Goal: Task Accomplishment & Management: Manage account settings

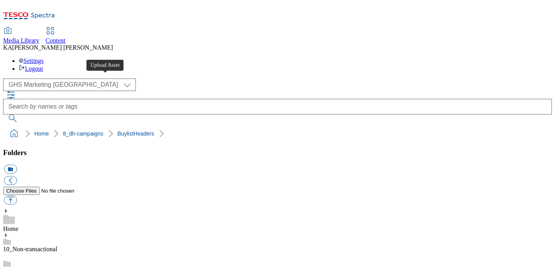
click at [17, 196] on button "button" at bounding box center [10, 200] width 13 height 9
type input "C:\fakepath\1756198807880-ad541933_ROI_Aptamil_Advance_LegoBrand_H_1184x333_V1.…"
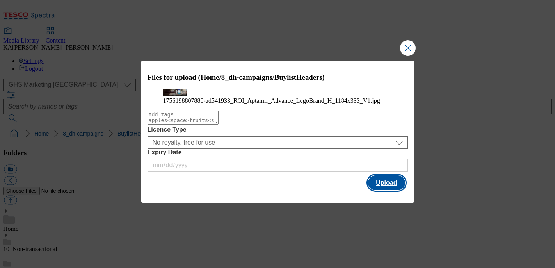
click at [382, 190] on button "Upload" at bounding box center [386, 182] width 37 height 15
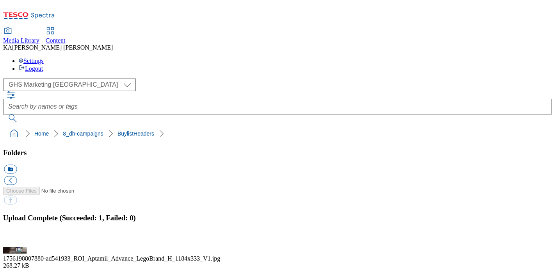
click at [16, 239] on button "button" at bounding box center [10, 242] width 12 height 7
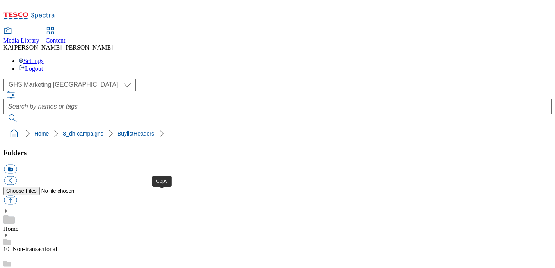
click at [17, 196] on button "button" at bounding box center [10, 200] width 13 height 9
type input "C:\fakepath\1754566588724-ad541568_Arla_LegoBrand_H_1184x333_V3.jpg"
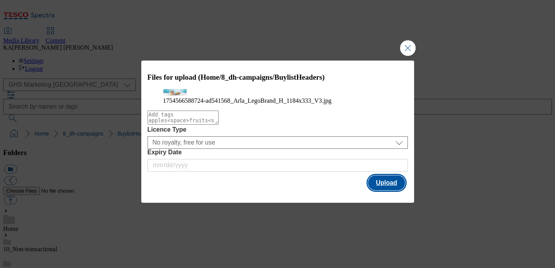
click at [383, 190] on button "Upload" at bounding box center [386, 182] width 37 height 15
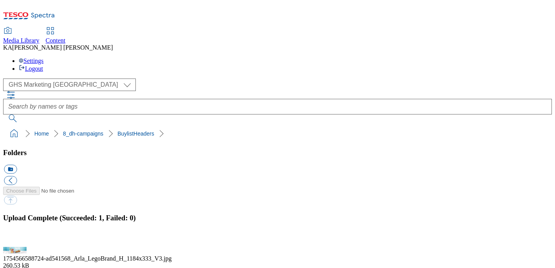
click at [16, 239] on button "button" at bounding box center [10, 242] width 12 height 7
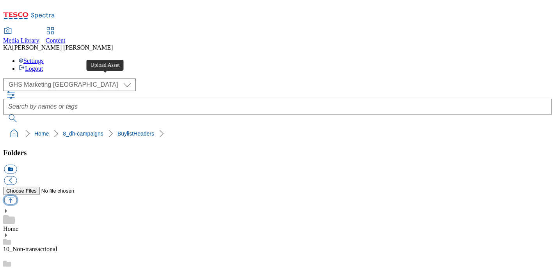
click at [17, 196] on button "button" at bounding box center [10, 200] width 13 height 9
type input "C:\fakepath\1756105467913-ad541452_Kelloggs_High_Protein_LegoBrand_H_1184x333_V…"
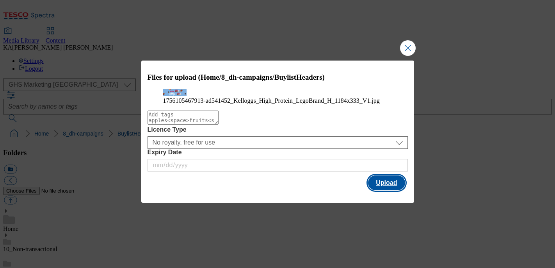
click at [384, 190] on button "Upload" at bounding box center [386, 182] width 37 height 15
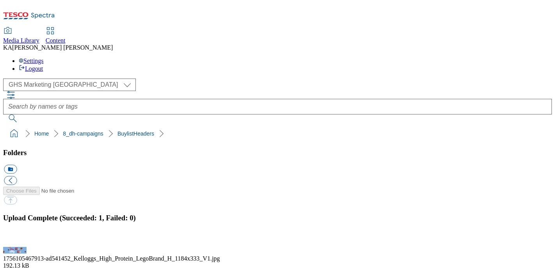
click at [16, 239] on button "button" at bounding box center [10, 242] width 12 height 7
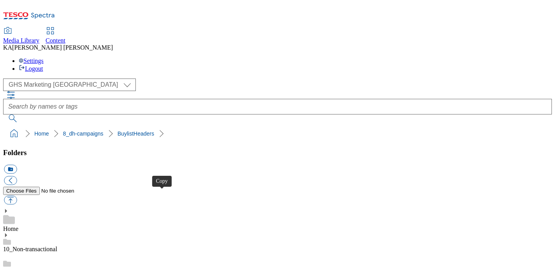
click at [17, 196] on button "button" at bounding box center [10, 200] width 13 height 9
type input "C:\fakepath\1756295345023-ad541128_Lotus_Bakeries_Legobrand_H_1184x333_V2.jpg"
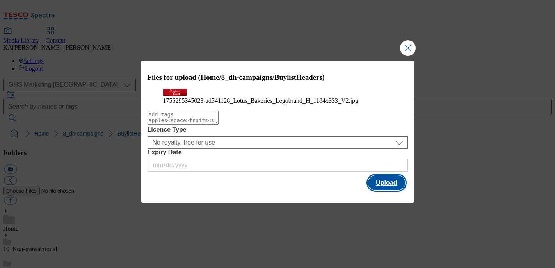
click at [389, 190] on button "Upload" at bounding box center [386, 182] width 37 height 15
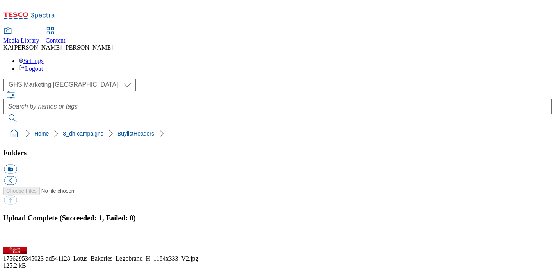
click at [16, 239] on button "button" at bounding box center [10, 242] width 12 height 7
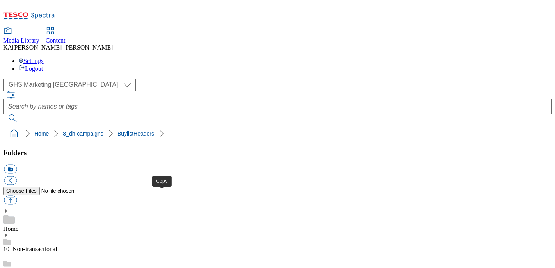
click at [17, 196] on button "button" at bounding box center [10, 200] width 13 height 9
type input "C:\fakepath\1756971710400-ad541810_Highland_Legobrand_H_1184x333_V3.jpg"
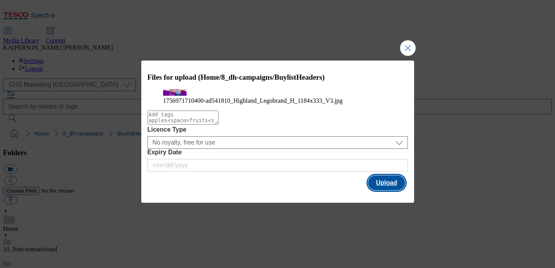
click at [382, 190] on button "Upload" at bounding box center [386, 182] width 37 height 15
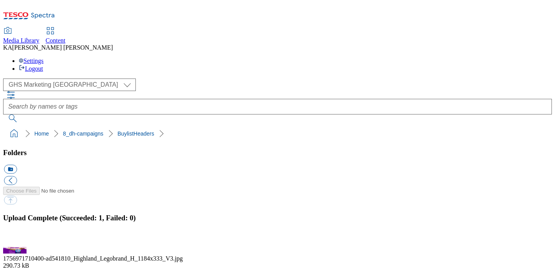
click at [16, 239] on button "button" at bounding box center [10, 242] width 12 height 7
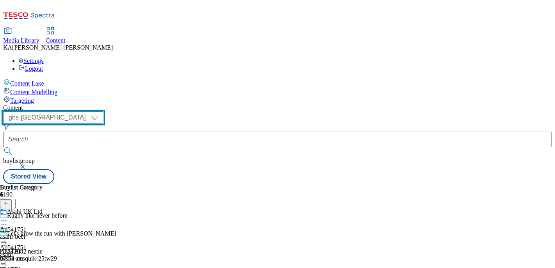
click at [103, 111] on select "ghs-roi ghs-[GEOGRAPHIC_DATA]" at bounding box center [53, 117] width 100 height 12
select select "ghs-roi"
click at [102, 111] on select "ghs-roi ghs-uk" at bounding box center [53, 117] width 100 height 12
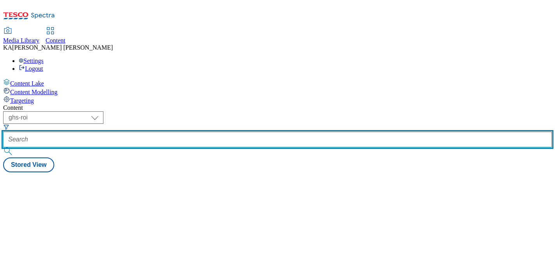
click at [184, 132] on input "text" at bounding box center [277, 140] width 549 height 16
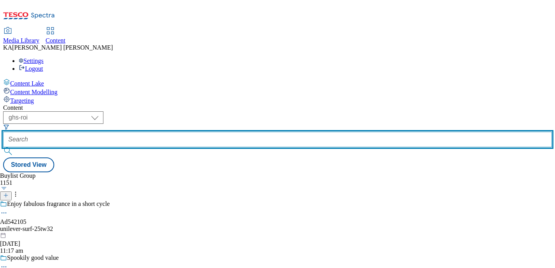
paste input "danone-aptamil-25tw29"
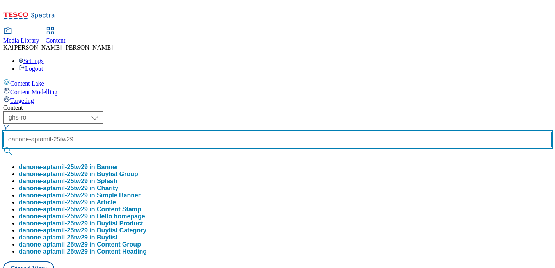
scroll to position [0, 2]
type input "danone-aptamil-25tw29"
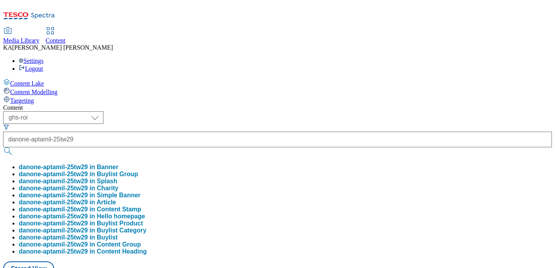
scroll to position [0, 0]
click at [138, 171] on button "danone-aptamil-25tw29 in Buylist Group" at bounding box center [78, 174] width 119 height 7
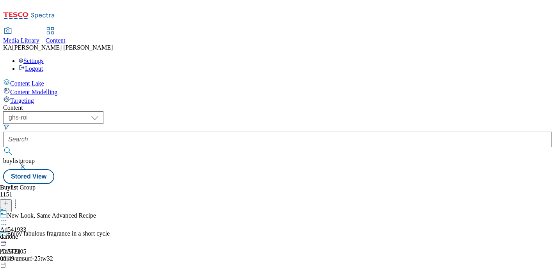
click at [8, 217] on icon at bounding box center [4, 221] width 8 height 8
click at [33, 234] on span "Edit" at bounding box center [28, 237] width 9 height 6
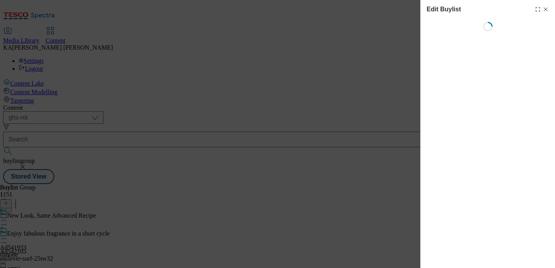
select select "tactical"
select select "supplier funded short term 1-3 weeks"
select select "dunnhumby"
select select "Banner"
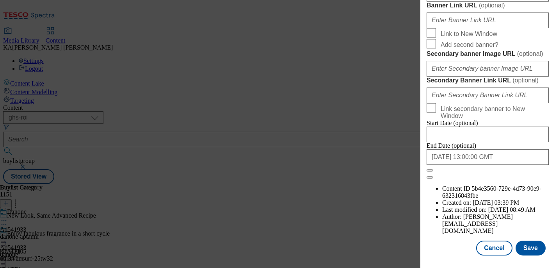
scroll to position [657, 0]
paste input "https://digitalcontent.api.tesco.com/v2/media/ghs-mktg/37d762cb-250a-484f-b87c-…"
type input "https://digitalcontent.api.tesco.com/v2/media/ghs-mktg/37d762cb-250a-484f-b87c-…"
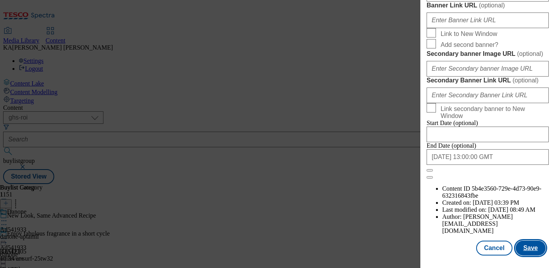
click at [529, 247] on button "Save" at bounding box center [531, 248] width 30 height 15
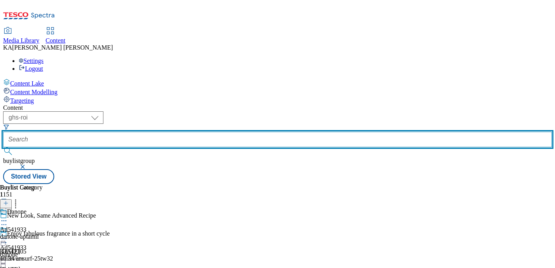
click at [179, 132] on input "text" at bounding box center [277, 140] width 549 height 16
paste input "arla-lactofree-25tw28"
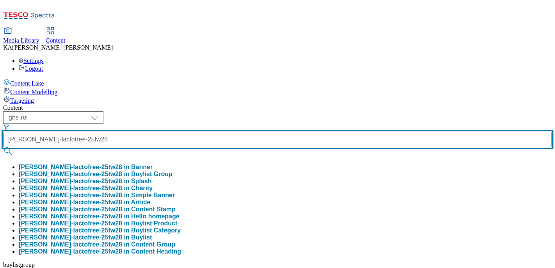
type input "arla-lactofree-25tw28"
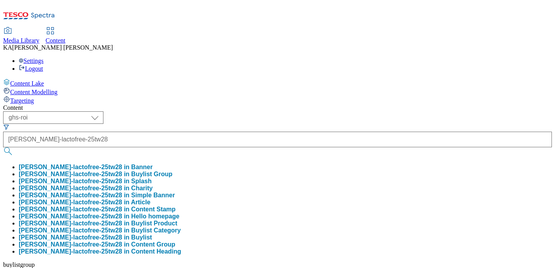
drag, startPoint x: 177, startPoint y: 89, endPoint x: 308, endPoint y: 52, distance: 135.8
click at [308, 111] on div "( optional ) ghs-roi ghs-uk ghs-roi arla-lactofree-25tw28 arla-lactofree-25tw28…" at bounding box center [277, 199] width 549 height 176
click at [27, 267] on button "button" at bounding box center [24, 270] width 8 height 5
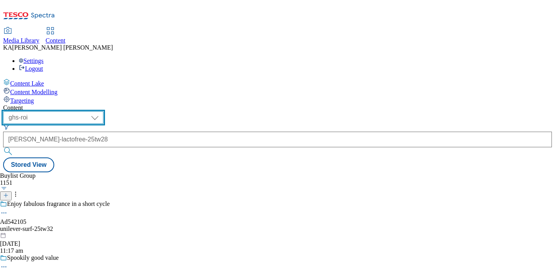
click at [103, 111] on select "ghs-roi ghs-uk" at bounding box center [53, 117] width 100 height 12
select select "ghs-uk"
click at [102, 111] on select "ghs-roi ghs-uk" at bounding box center [53, 117] width 100 height 12
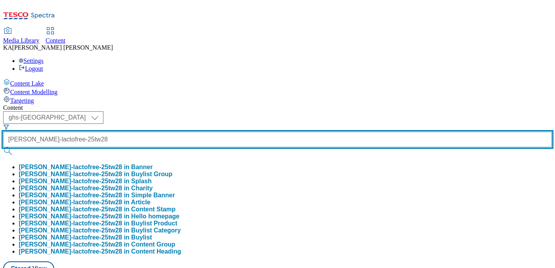
click at [202, 132] on input "arla-lactofree-25tw28" at bounding box center [277, 140] width 549 height 16
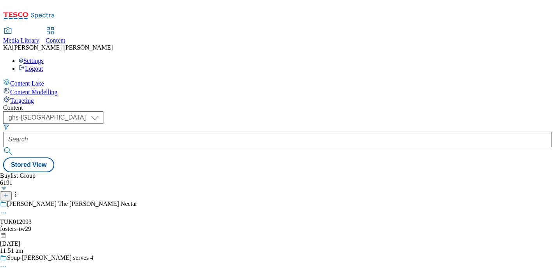
click at [284, 172] on div "Buylist Group 6191 Foster's The Amber Nectar TUK012093 fosters-tw29 9 Sept 2025…" at bounding box center [277, 172] width 549 height 0
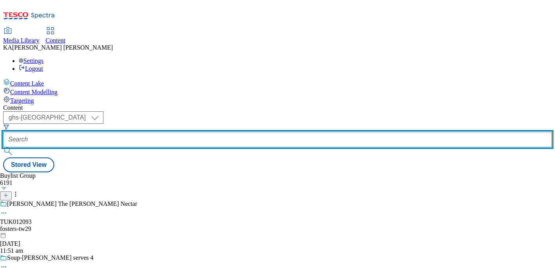
click at [189, 132] on input "text" at bounding box center [277, 140] width 549 height 16
paste input "arla-lactofree-25tw28"
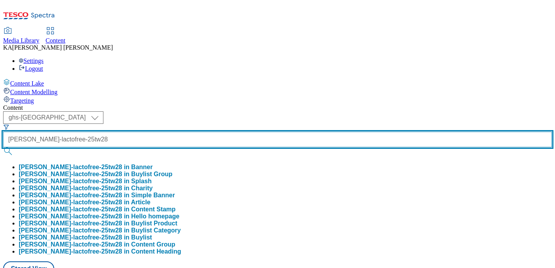
type input "arla-lactofree-25tw28"
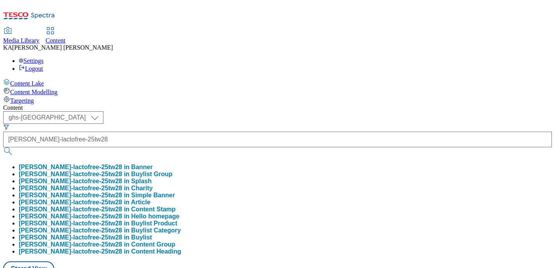
click at [173, 171] on button "arla-lactofree-25tw28 in Buylist Group" at bounding box center [96, 174] width 154 height 7
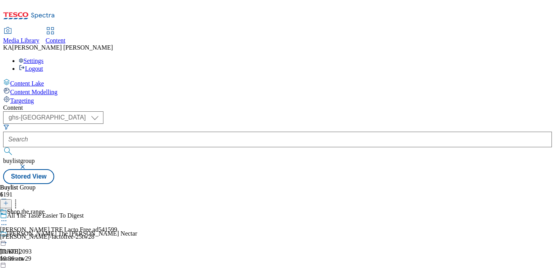
click at [8, 217] on icon at bounding box center [4, 221] width 8 height 8
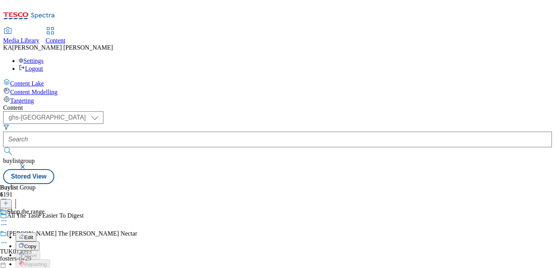
click at [33, 234] on span "Edit" at bounding box center [28, 237] width 9 height 6
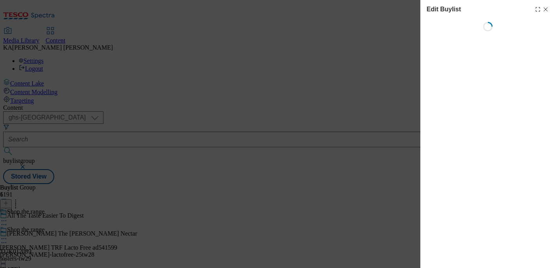
select select "evergreen"
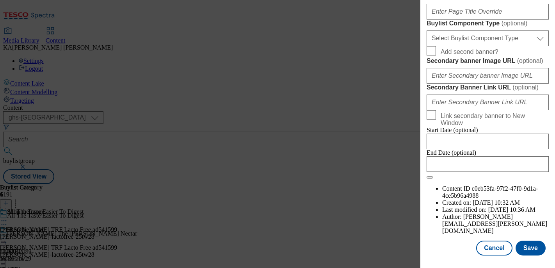
scroll to position [670, 0]
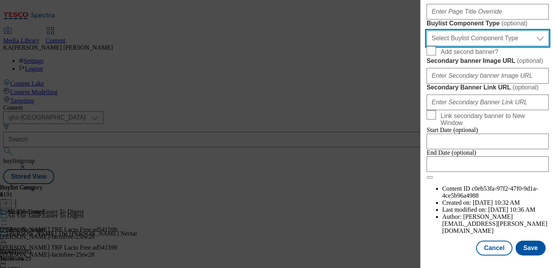
click at [453, 46] on select "Select Buylist Component Type Banner Competition Header Meal" at bounding box center [488, 38] width 122 height 16
select select "Banner"
click at [427, 46] on select "Select Buylist Component Type Banner Competition Header Meal" at bounding box center [488, 38] width 122 height 16
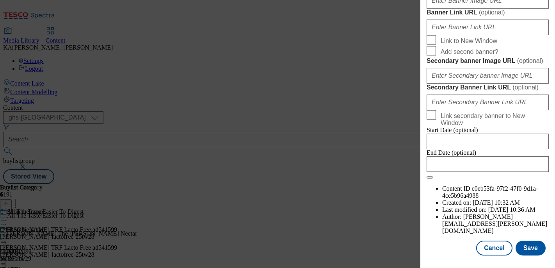
scroll to position [771, 0]
click at [444, 9] on input "Banner Image URL ( optional )" at bounding box center [488, 1] width 122 height 16
paste input "https://digitalcontent.api.tesco.com/v2/media/ghs-mktg/d20a2a3e-02f1-4ef1-91a7-…"
type input "https://digitalcontent.api.tesco.com/v2/media/ghs-mktg/d20a2a3e-02f1-4ef1-91a7-…"
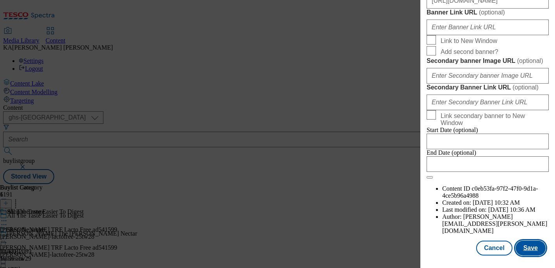
click at [525, 245] on button "Save" at bounding box center [531, 248] width 30 height 15
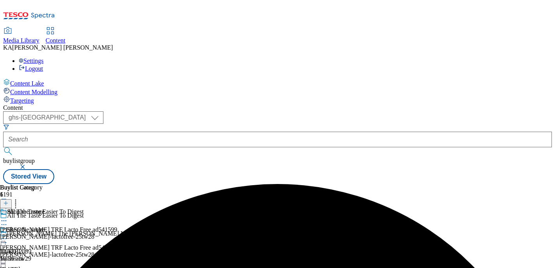
click at [8, 235] on icon at bounding box center [4, 239] width 8 height 8
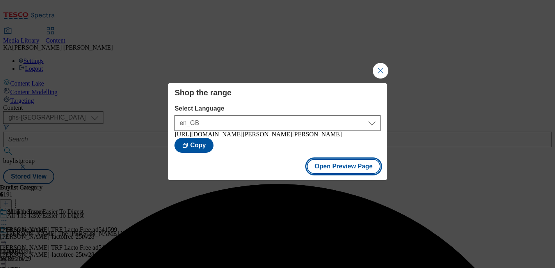
click at [323, 174] on button "Open Preview Page" at bounding box center [344, 166] width 74 height 15
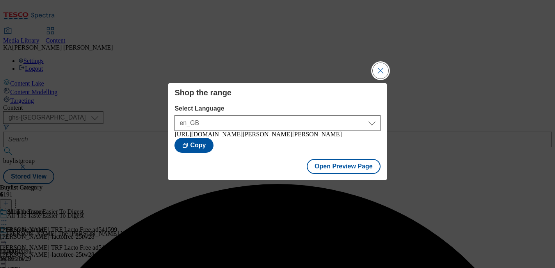
click at [379, 66] on button "Close Modal" at bounding box center [381, 71] width 16 height 16
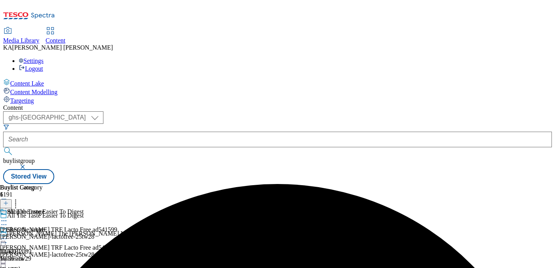
click at [8, 235] on icon at bounding box center [4, 239] width 8 height 8
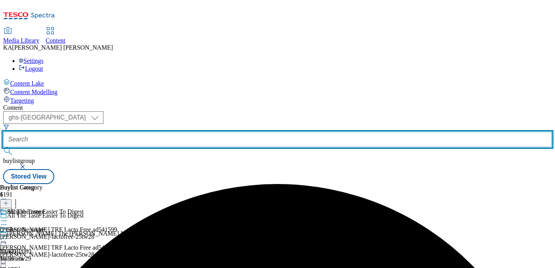
click at [186, 132] on input "text" at bounding box center [277, 140] width 549 height 16
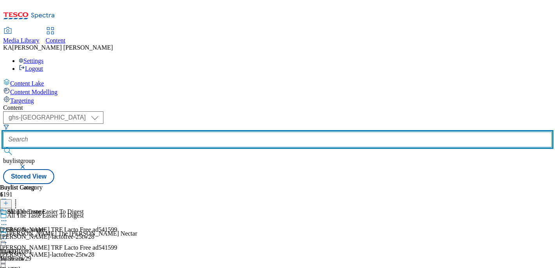
paste input "kelloggs-high-protein-25tw29"
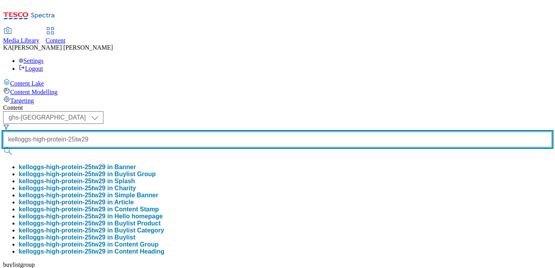
type input "kelloggs-high-protein-25tw29"
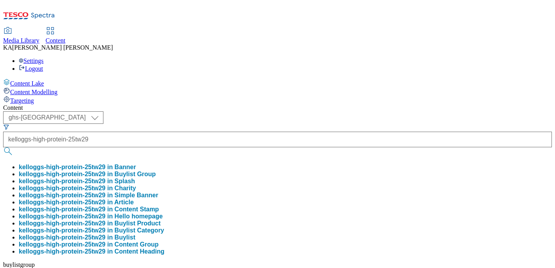
scroll to position [0, 0]
click at [156, 171] on button "kelloggs-high-protein-25tw29 in Buylist Group" at bounding box center [87, 174] width 137 height 7
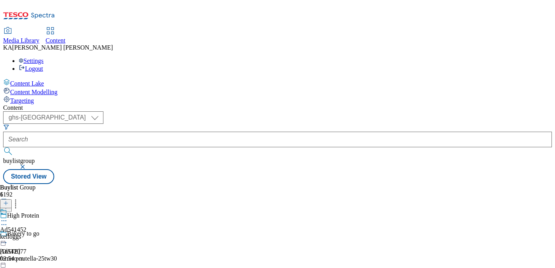
click at [8, 217] on icon at bounding box center [4, 221] width 8 height 8
click at [33, 234] on span "Edit" at bounding box center [28, 237] width 9 height 6
select select "tactical"
select select "supplier funded short term 1-3 weeks"
select select "dunnhumby"
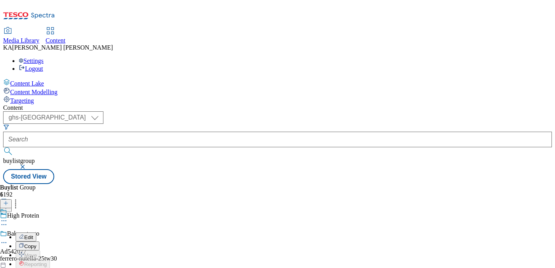
select select "Banner"
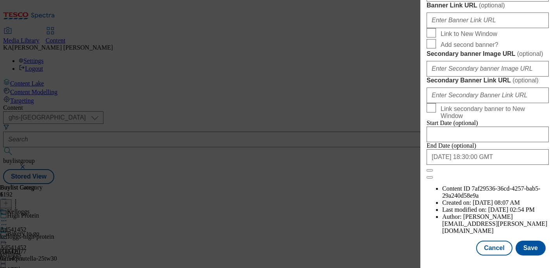
scroll to position [707, 0]
paste input "https://digitalcontent.api.tesco.com/v2/media/ghs-mktg/90f4ee32-a86f-4584-b46d-…"
type input "https://digitalcontent.api.tesco.com/v2/media/ghs-mktg/90f4ee32-a86f-4584-b46d-…"
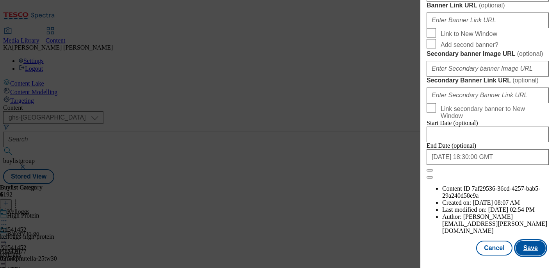
click at [533, 251] on button "Save" at bounding box center [531, 248] width 30 height 15
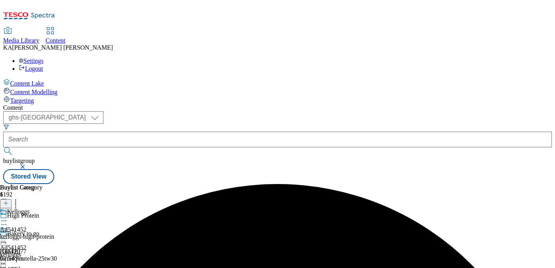
click at [8, 235] on icon at bounding box center [4, 239] width 8 height 8
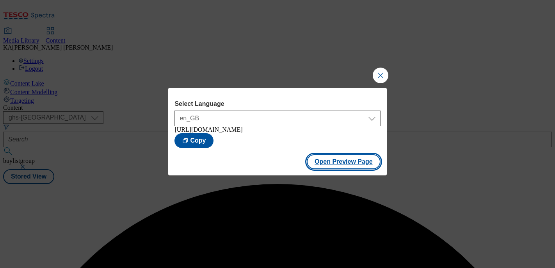
click at [317, 167] on button "Open Preview Page" at bounding box center [344, 161] width 74 height 15
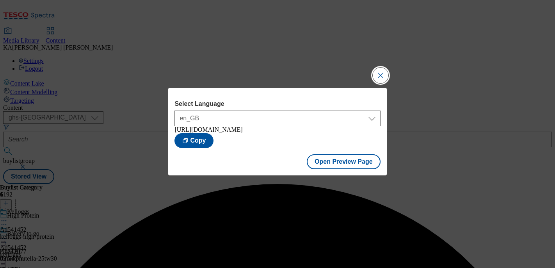
click at [376, 68] on button "Close Modal" at bounding box center [381, 76] width 16 height 16
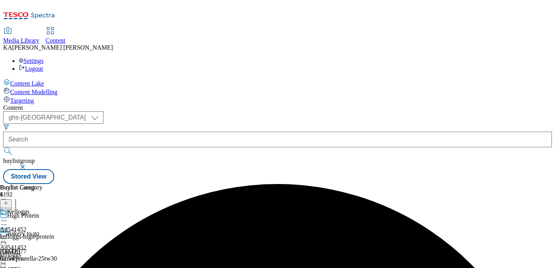
click at [8, 235] on icon at bounding box center [4, 239] width 8 height 8
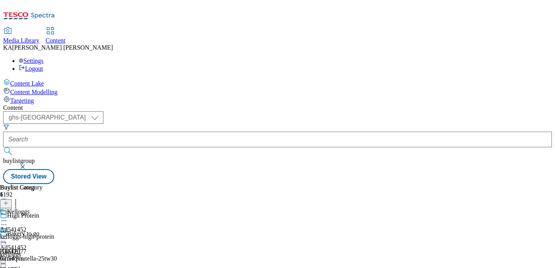
click at [180, 124] on form at bounding box center [277, 141] width 549 height 34
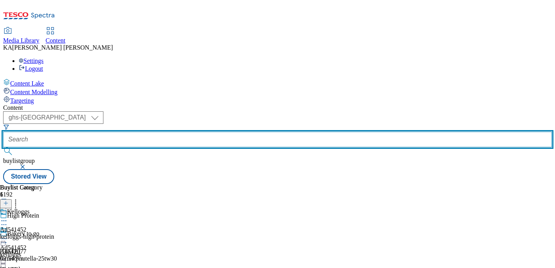
click at [179, 132] on input "text" at bounding box center [277, 140] width 549 height 16
paste input "lotus-bakeries-cookies-25tw29"
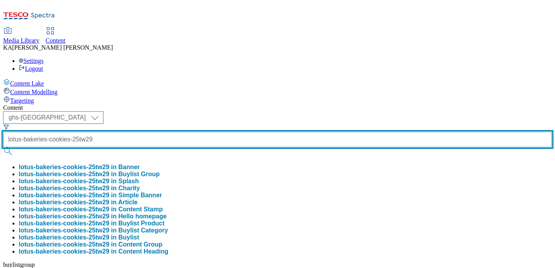
type input "lotus-bakeries-cookies-25tw29"
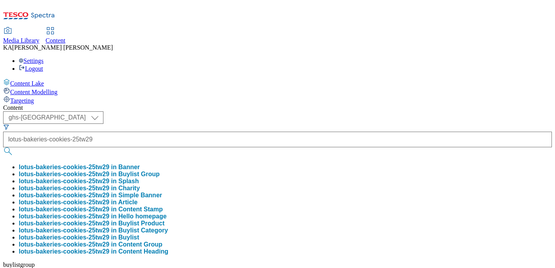
scroll to position [0, 0]
click at [160, 171] on button "lotus-bakeries-cookies-25tw29 in Buylist Group" at bounding box center [89, 174] width 141 height 7
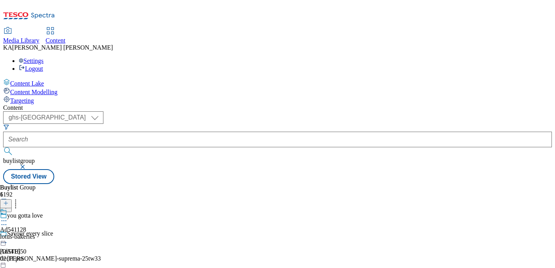
click at [8, 217] on icon at bounding box center [4, 221] width 8 height 8
click at [33, 234] on span "Edit" at bounding box center [28, 237] width 9 height 6
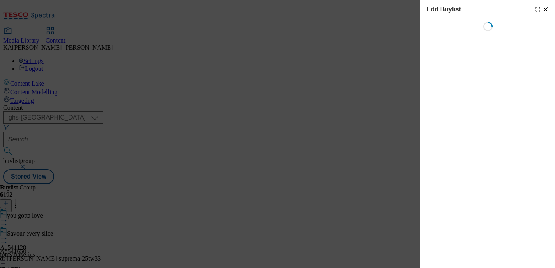
select select "tactical"
select select "supplier funded short term 1-3 weeks"
select select "dunnhumby"
select select "Banner"
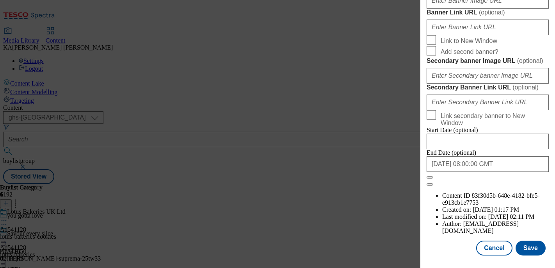
scroll to position [724, 0]
click at [456, 9] on input "Banner Image URL ( optional )" at bounding box center [488, 1] width 122 height 16
paste input "https://digitalcontent.api.tesco.com/v2/media/ghs-mktg/c1e97b9e-6a50-42dd-8ad2-…"
type input "https://digitalcontent.api.tesco.com/v2/media/ghs-mktg/c1e97b9e-6a50-42dd-8ad2-…"
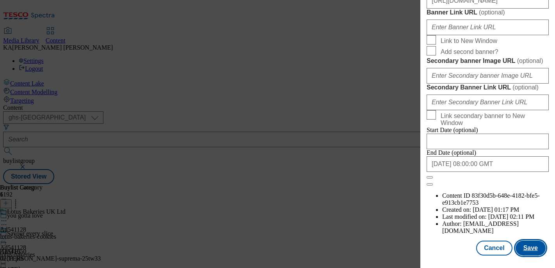
click at [530, 254] on button "Save" at bounding box center [531, 248] width 30 height 15
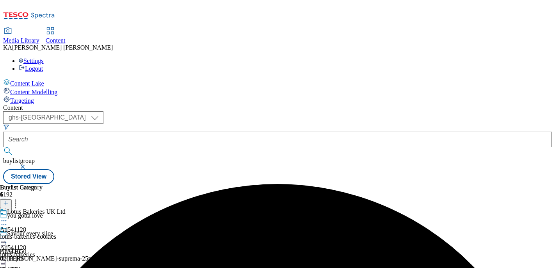
click at [8, 235] on icon at bounding box center [4, 239] width 8 height 8
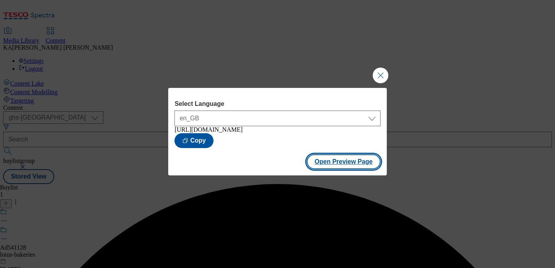
click at [320, 169] on button "Open Preview Page" at bounding box center [344, 161] width 74 height 15
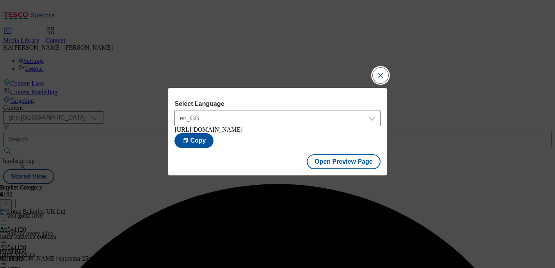
click at [378, 75] on button "Close Modal" at bounding box center [381, 76] width 16 height 16
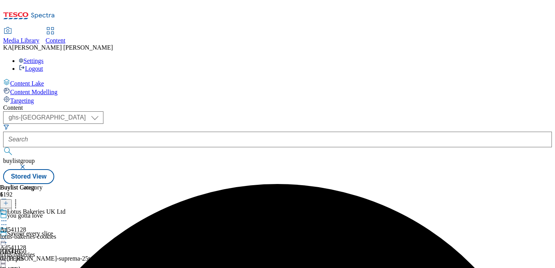
click at [5, 238] on circle at bounding box center [4, 238] width 1 height 1
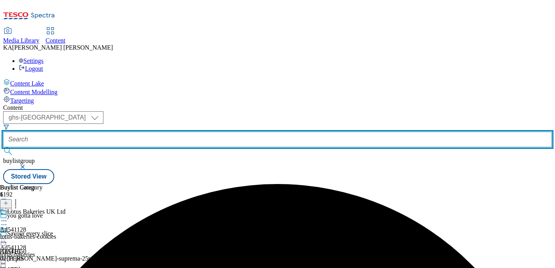
click at [188, 132] on input "text" at bounding box center [277, 140] width 549 height 16
paste input "highland-spring-water-25tw29"
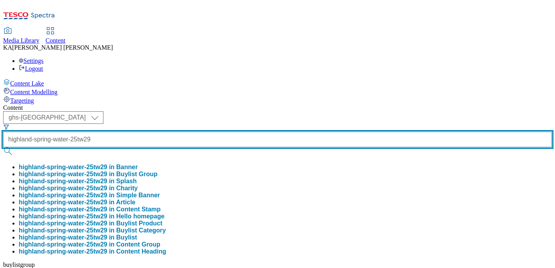
type input "highland-spring-water-25tw29"
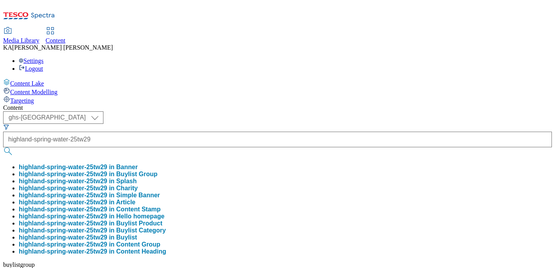
scroll to position [0, 0]
click at [158, 171] on button "highland-spring-water-25tw29 in Buylist Group" at bounding box center [88, 174] width 139 height 7
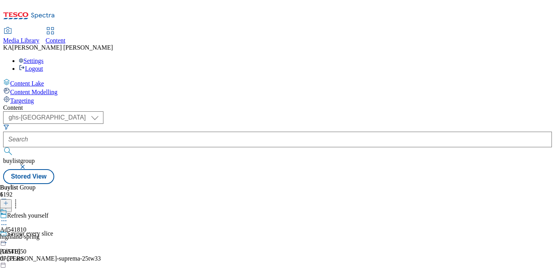
click at [8, 217] on icon at bounding box center [4, 221] width 8 height 8
click at [36, 232] on button "Edit" at bounding box center [26, 236] width 21 height 9
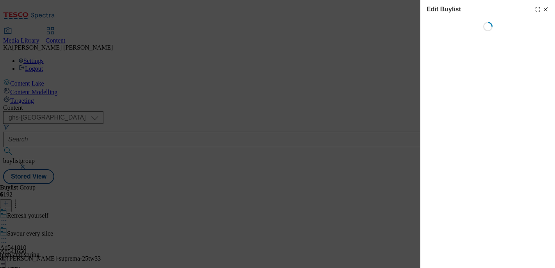
select select "tactical"
select select "supplier funded short term 1-3 weeks"
select select "dunnhumby"
select select "Banner"
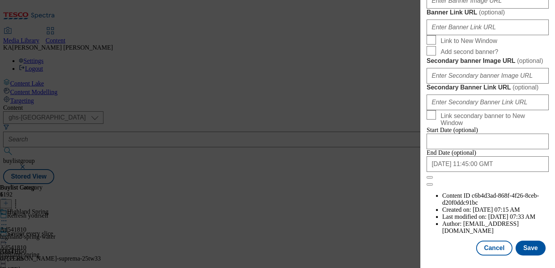
scroll to position [812, 0]
click at [451, 9] on input "Banner Image URL ( optional )" at bounding box center [488, 1] width 122 height 16
paste input "https://digitalcontent.api.tesco.com/v2/media/ghs-mktg/fae1736c-9fe3-40f4-a342-…"
type input "https://digitalcontent.api.tesco.com/v2/media/ghs-mktg/fae1736c-9fe3-40f4-a342-…"
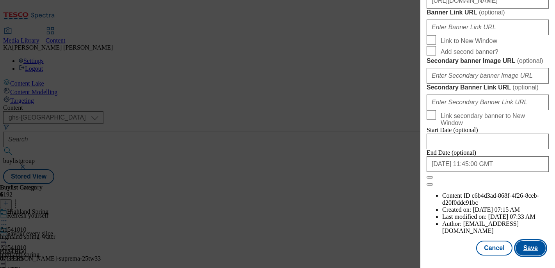
click at [535, 245] on button "Save" at bounding box center [531, 248] width 30 height 15
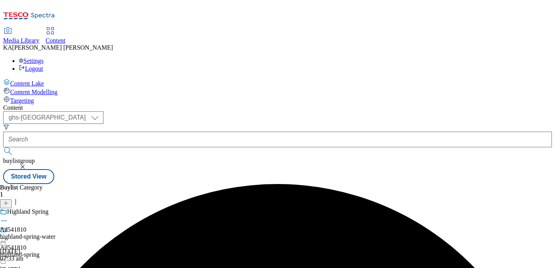
click at [8, 217] on icon at bounding box center [4, 221] width 8 height 8
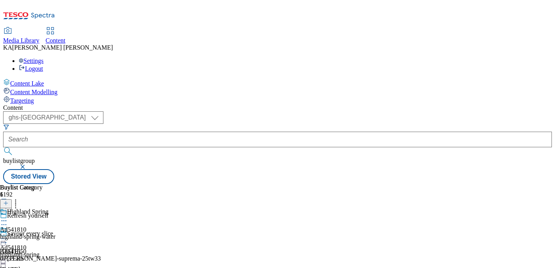
click at [8, 235] on icon at bounding box center [4, 239] width 8 height 8
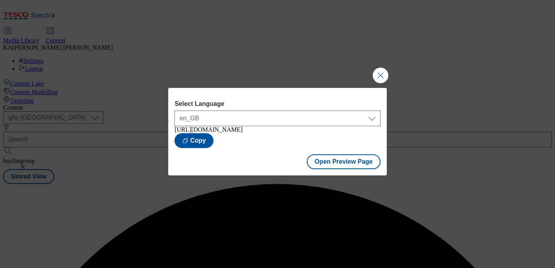
scroll to position [0, 0]
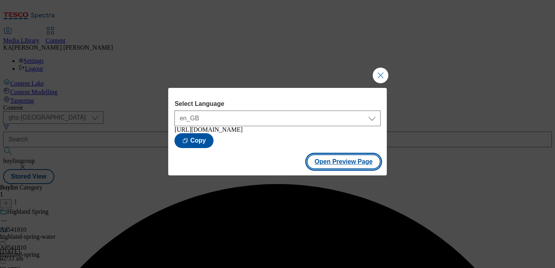
click at [325, 167] on button "Open Preview Page" at bounding box center [344, 161] width 74 height 15
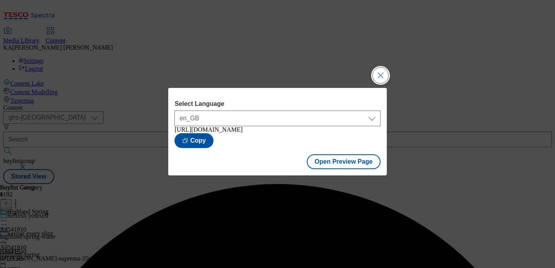
click at [377, 70] on button "Close Modal" at bounding box center [381, 76] width 16 height 16
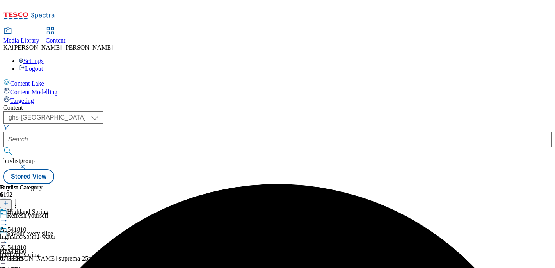
click at [8, 235] on icon at bounding box center [4, 239] width 8 height 8
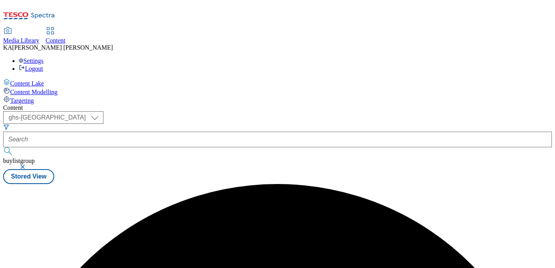
scroll to position [0, 0]
